Goal: Information Seeking & Learning: Learn about a topic

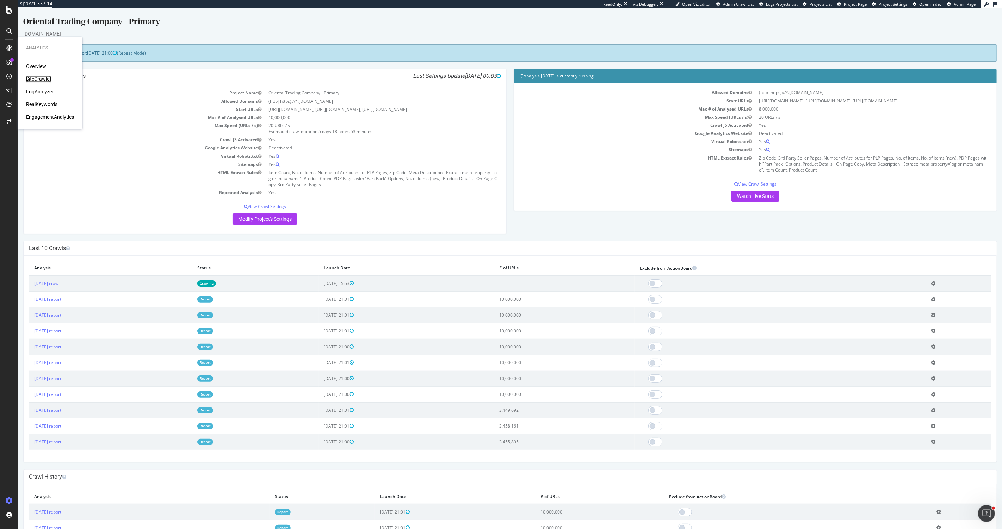
click at [38, 82] on div "SiteCrawler" at bounding box center [38, 79] width 25 height 7
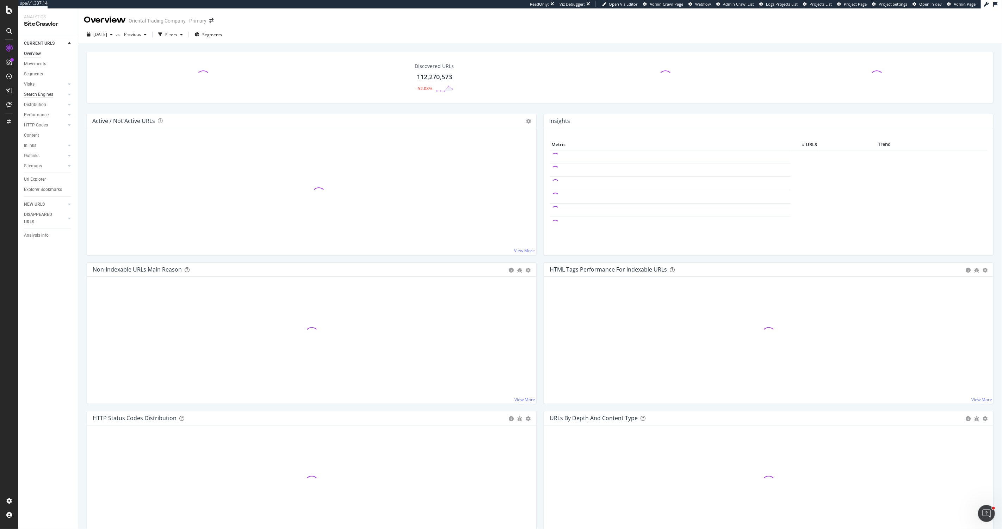
click at [33, 92] on div "Search Engines" at bounding box center [38, 94] width 29 height 7
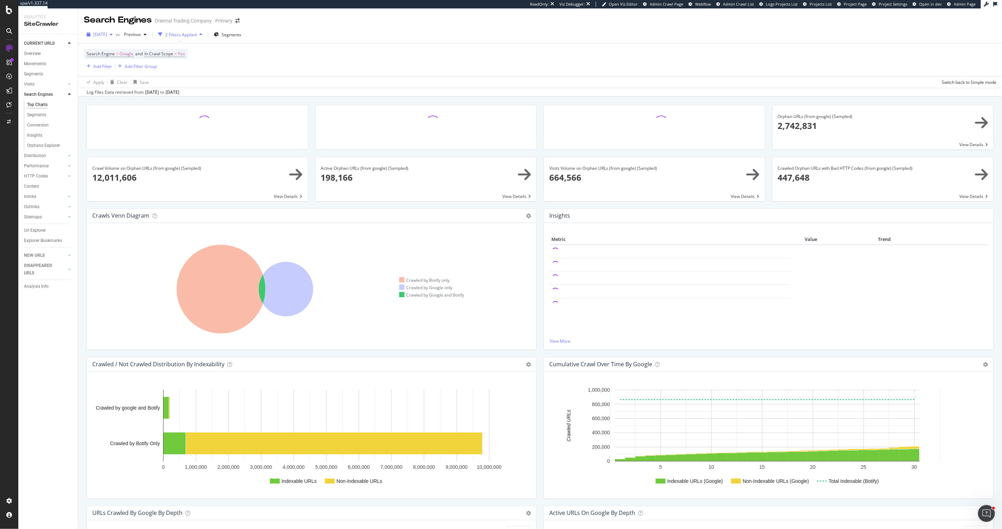
click at [105, 32] on span "[DATE]" at bounding box center [100, 34] width 14 height 6
click at [132, 99] on div "[DATE]" at bounding box center [113, 97] width 38 height 6
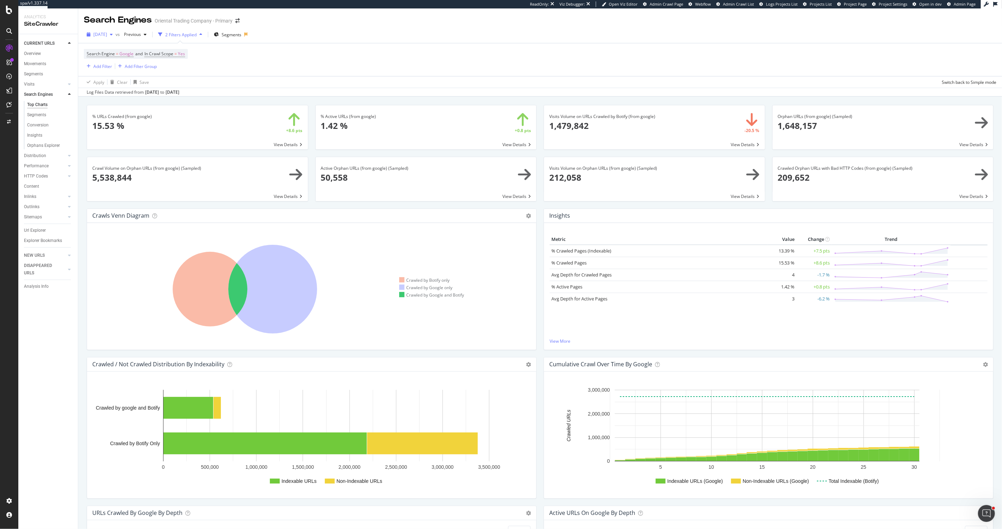
click at [97, 34] on span "2025 Jan. 3rd" at bounding box center [100, 34] width 14 height 6
click at [121, 61] on div "[DATE]" at bounding box center [111, 60] width 35 height 6
click at [107, 33] on span "[DATE]" at bounding box center [100, 34] width 14 height 6
click at [118, 72] on div "[DATE]" at bounding box center [113, 70] width 38 height 6
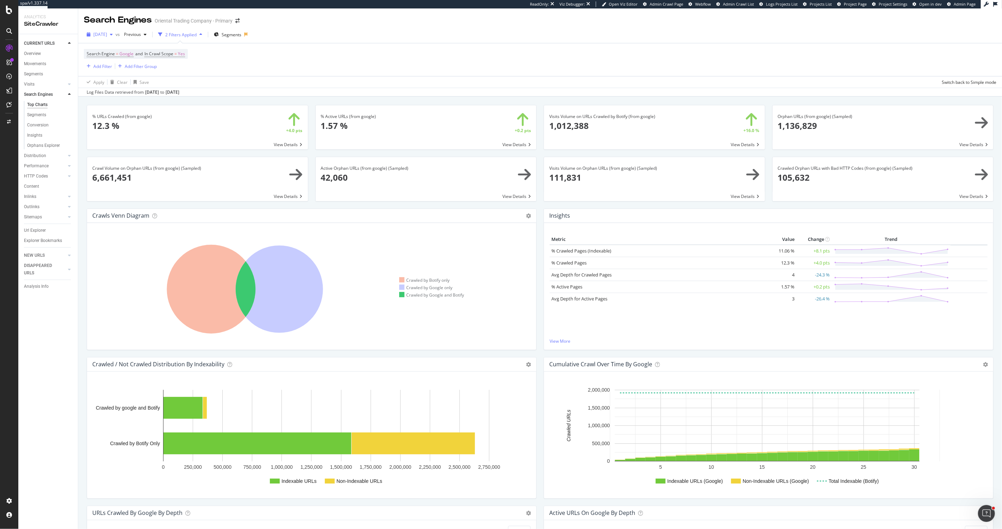
click at [106, 34] on span "[DATE]" at bounding box center [100, 34] width 14 height 6
click at [126, 62] on div "[DATE]" at bounding box center [111, 60] width 35 height 6
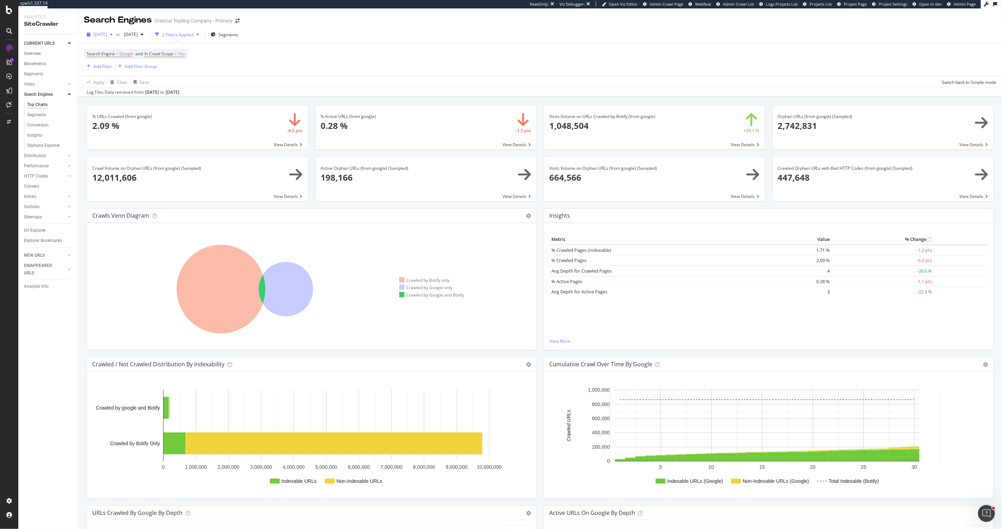
click at [107, 33] on span "[DATE]" at bounding box center [100, 34] width 14 height 6
click at [347, 61] on div "Search Engine = Google and In Crawl Scope = Yes Add Filter Add Filter Group" at bounding box center [540, 59] width 913 height 33
click at [104, 33] on span "[DATE]" at bounding box center [100, 34] width 14 height 6
click at [324, 66] on div "Search Engine = Google and In Crawl Scope = Yes Add Filter Add Filter Group" at bounding box center [540, 59] width 913 height 33
click at [51, 91] on div "LogAnalyzer" at bounding box center [39, 91] width 27 height 7
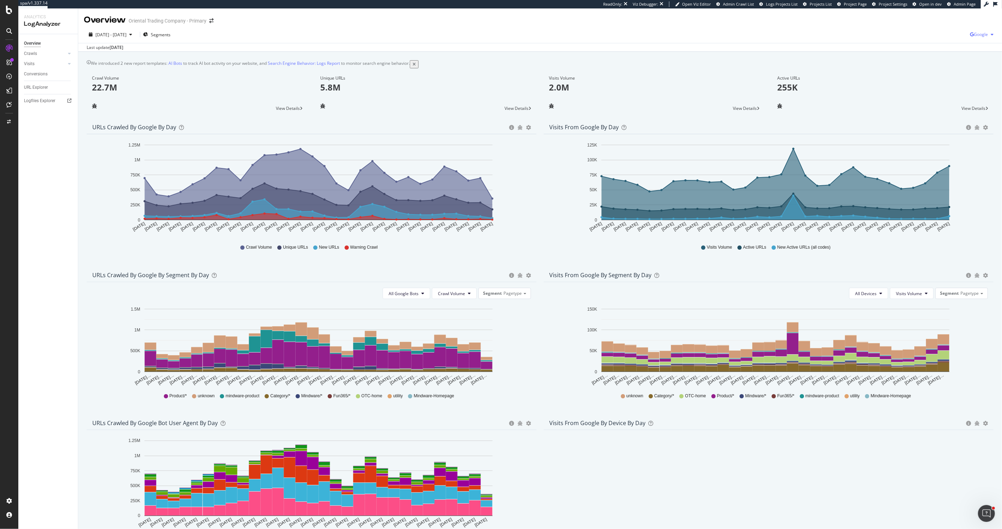
click at [979, 33] on span "Google" at bounding box center [981, 34] width 14 height 6
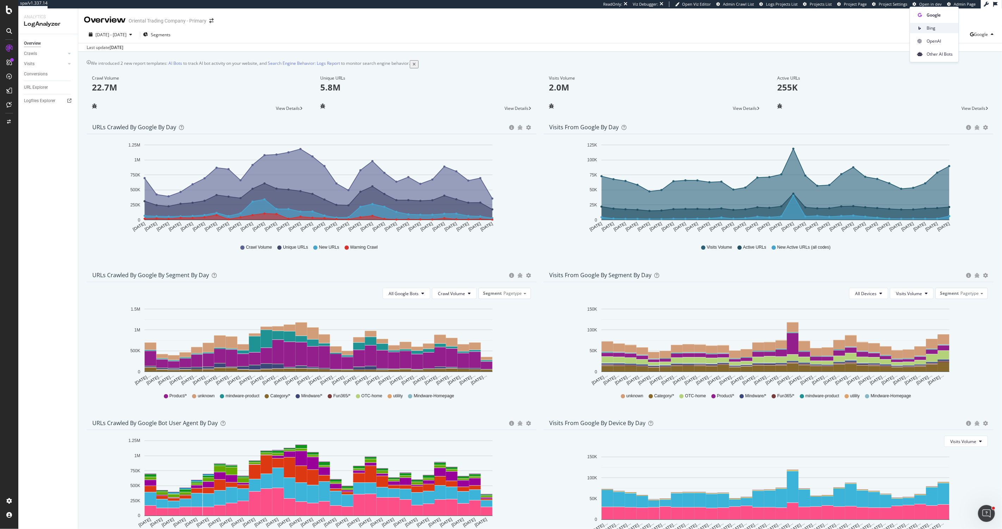
click at [931, 24] on div "Bing" at bounding box center [934, 28] width 49 height 10
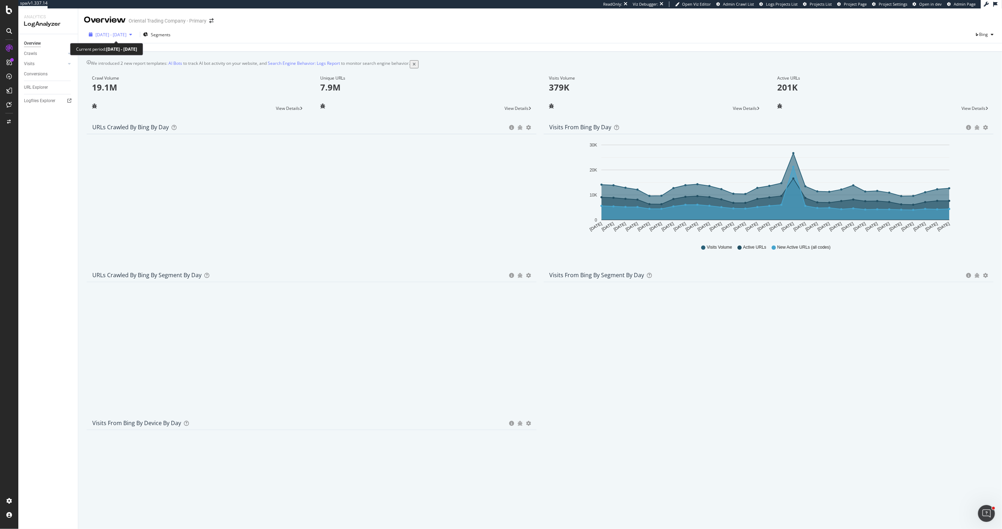
click at [102, 32] on span "[DATE] - [DATE]" at bounding box center [111, 35] width 31 height 6
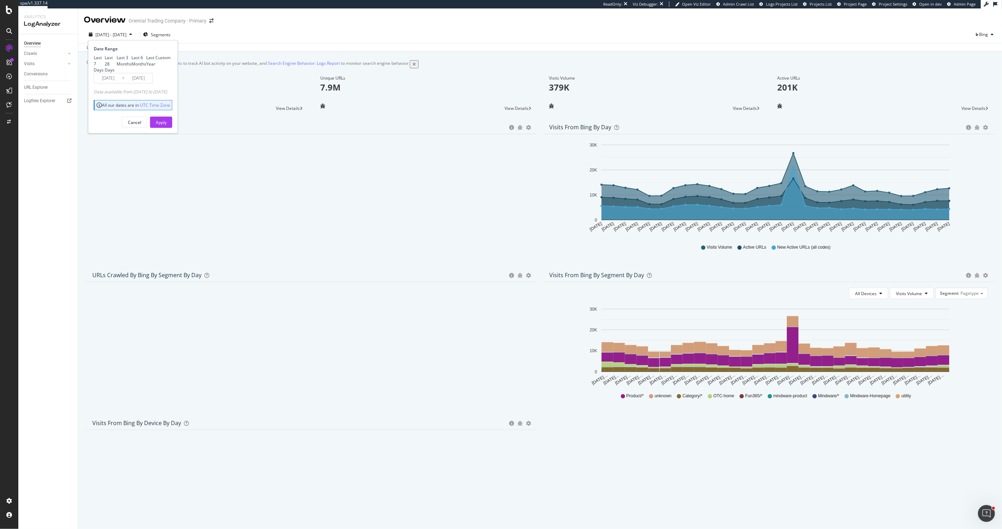
click at [146, 61] on div "Last Year" at bounding box center [146, 61] width 0 height 0
type input "[DATE]"
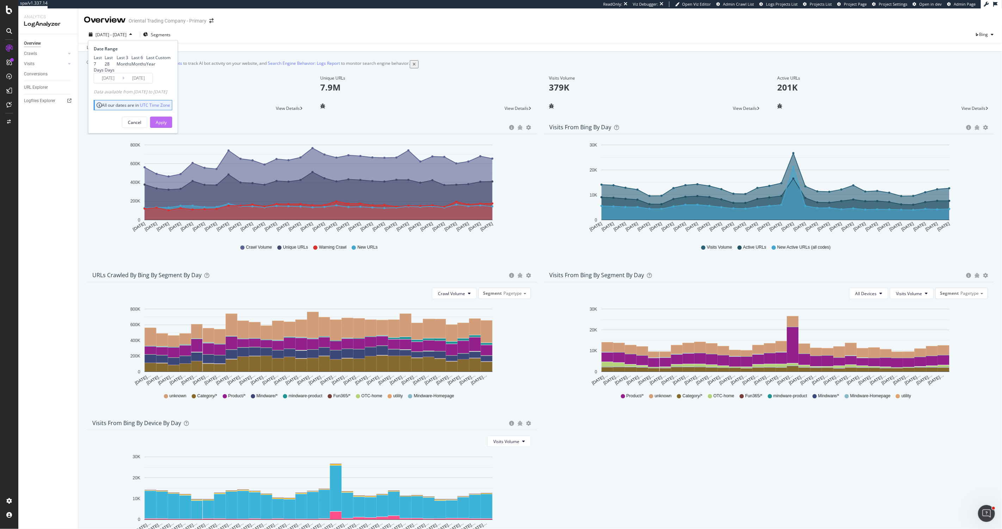
click at [167, 125] on div "Apply" at bounding box center [161, 122] width 11 height 6
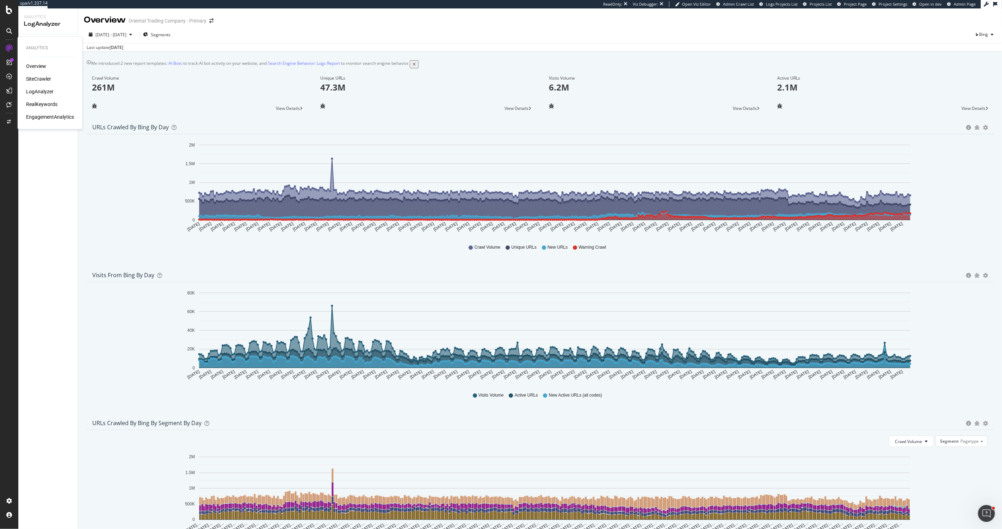
click at [37, 93] on div "LogAnalyzer" at bounding box center [39, 91] width 27 height 7
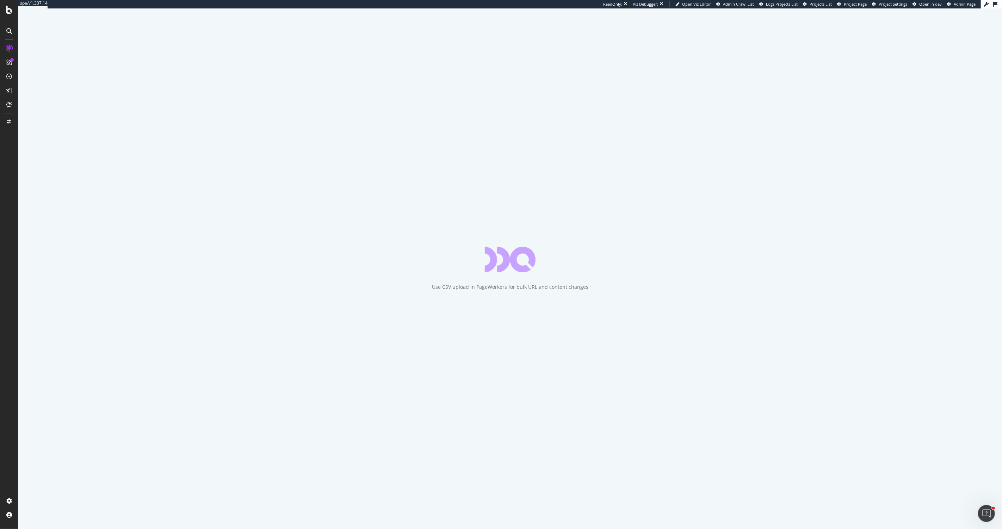
click at [6, 50] on icon at bounding box center [9, 48] width 7 height 7
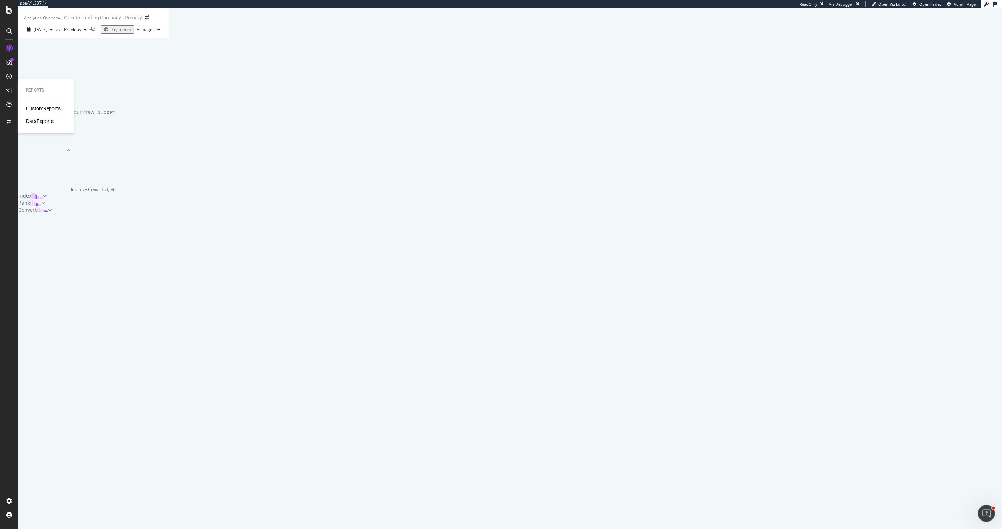
click at [37, 112] on div "CustomReports" at bounding box center [43, 108] width 35 height 7
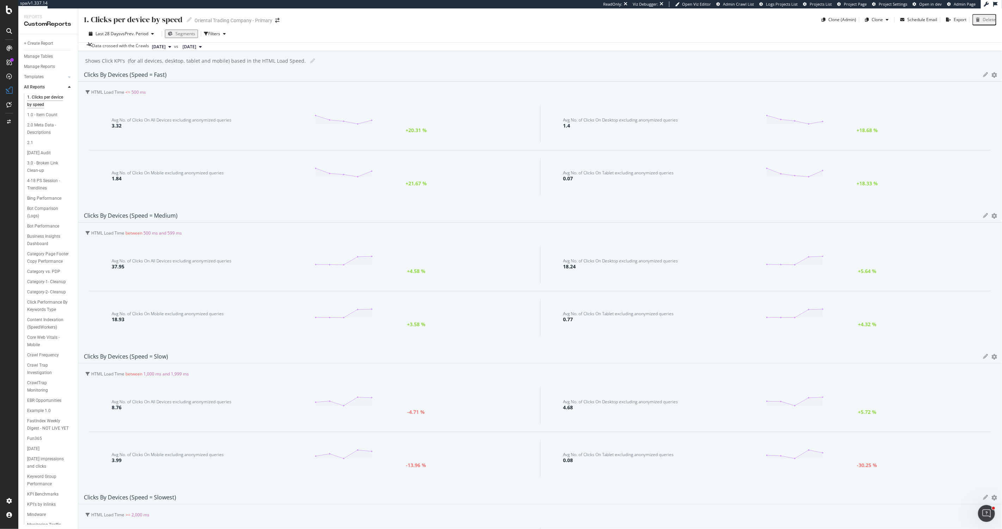
click at [70, 88] on icon at bounding box center [69, 87] width 3 height 4
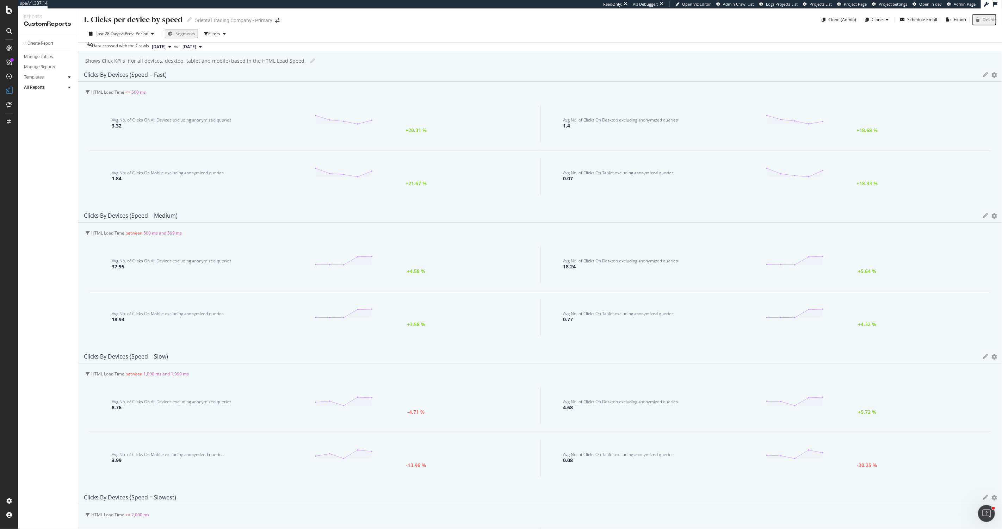
click at [69, 76] on icon at bounding box center [69, 77] width 3 height 4
click at [41, 139] on div "Search Engine Behavior: Logs Report" at bounding box center [48, 136] width 42 height 15
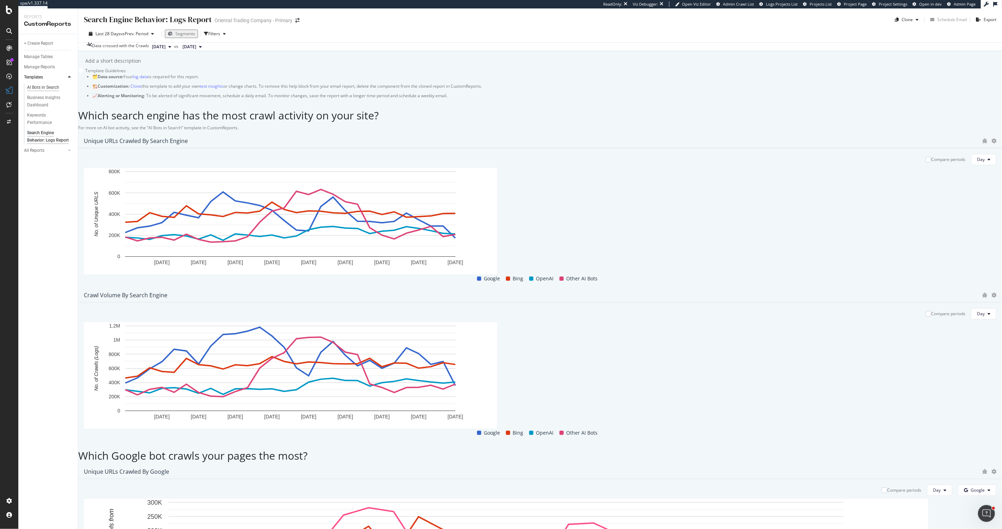
click at [42, 85] on div "AI Bots in Search" at bounding box center [43, 87] width 32 height 7
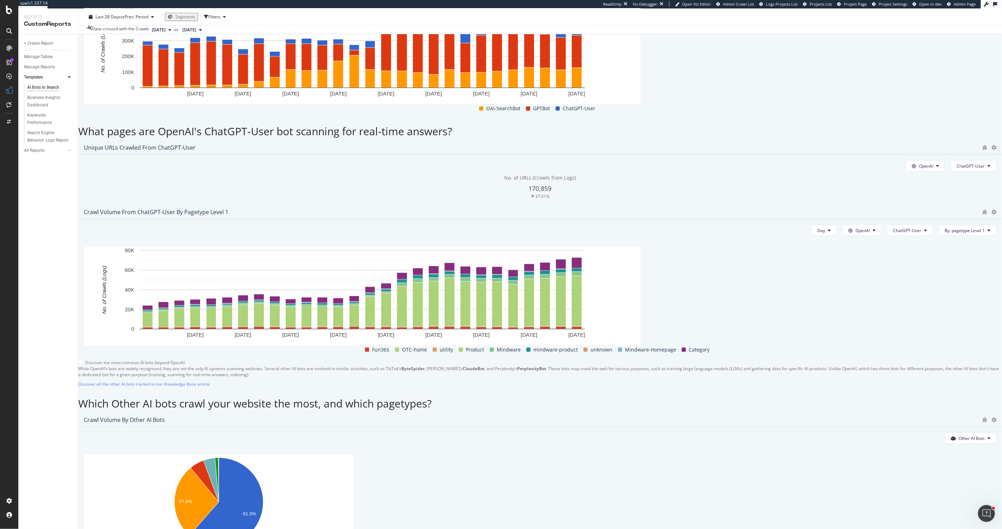
scroll to position [978, 0]
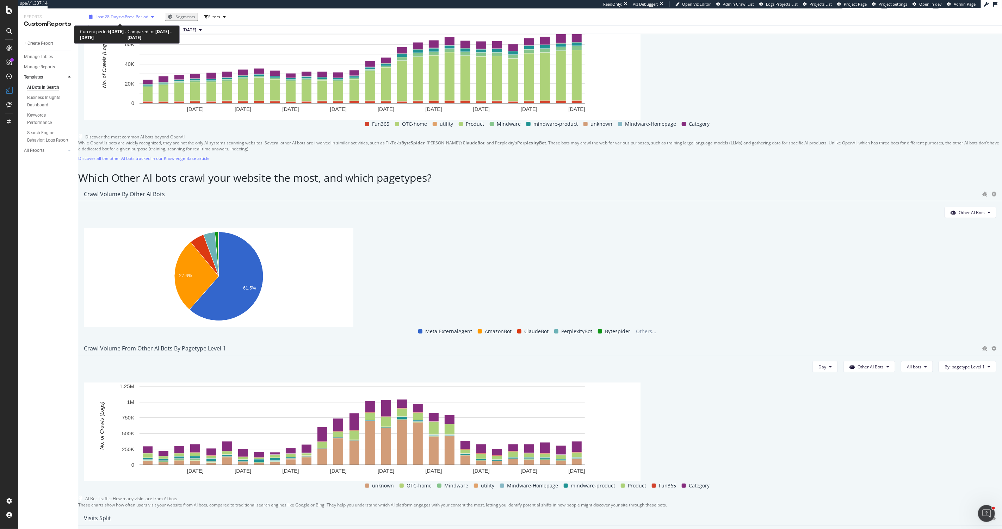
click at [106, 16] on span "Last 28 Days" at bounding box center [108, 17] width 25 height 6
click at [143, 43] on div "Last Year" at bounding box center [143, 43] width 0 height 0
type input "[DATE]"
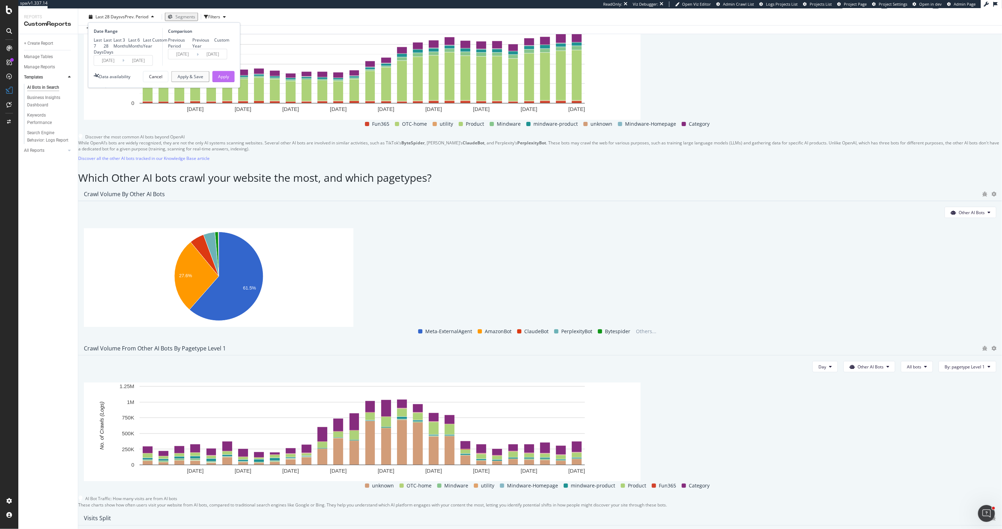
click at [223, 80] on div "Apply" at bounding box center [223, 77] width 11 height 6
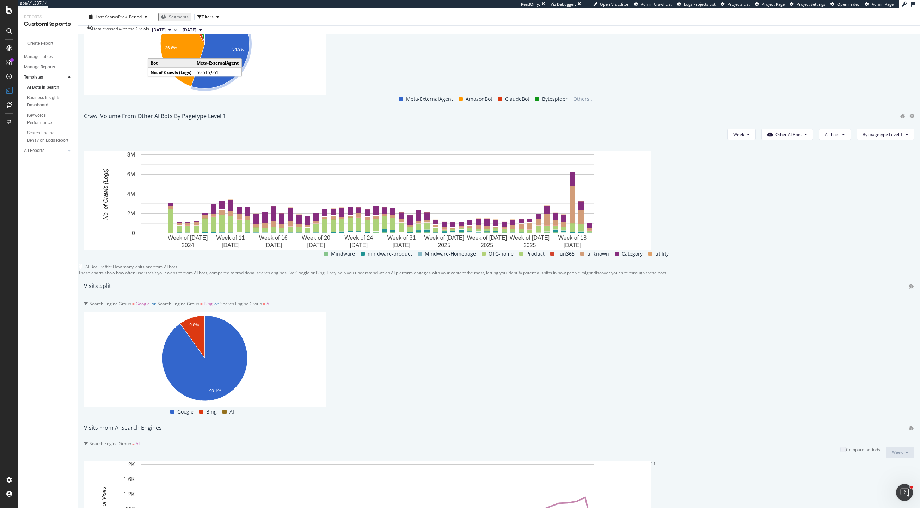
scroll to position [1089, 0]
